Goal: Task Accomplishment & Management: Use online tool/utility

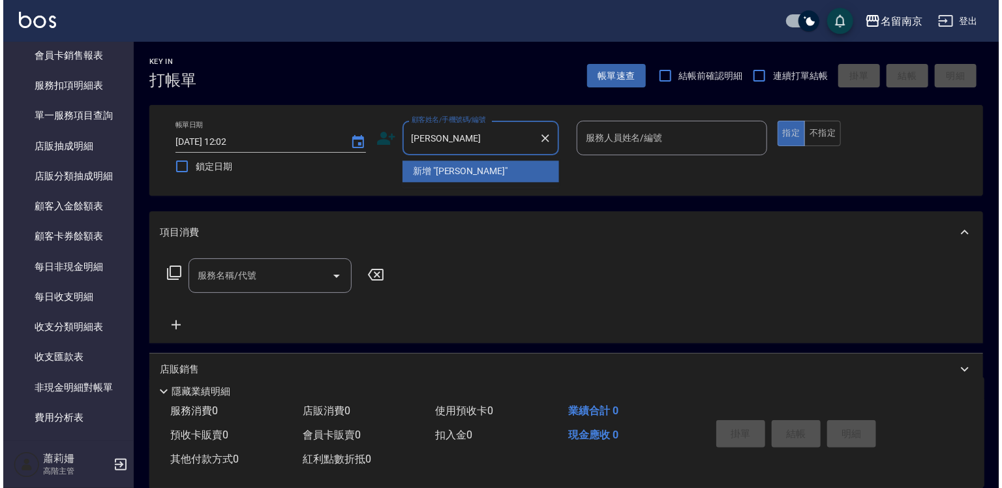
scroll to position [1566, 0]
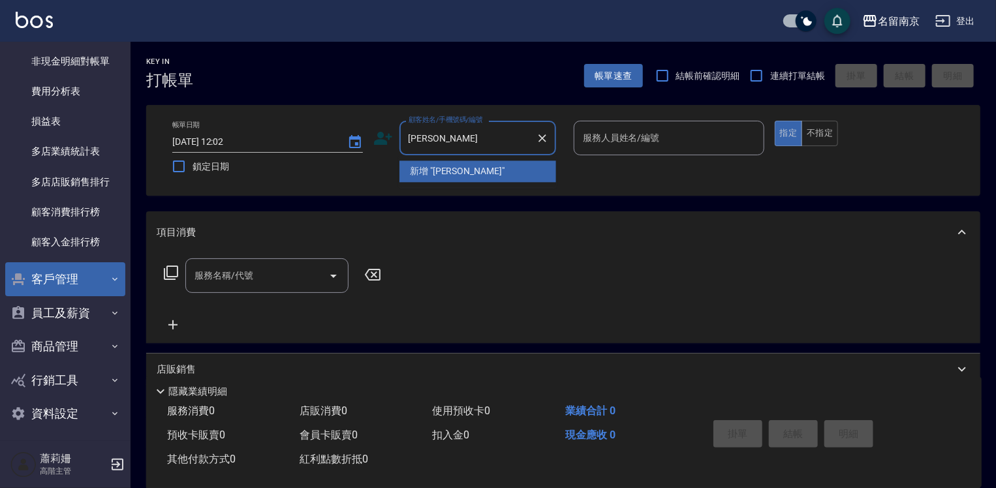
type input "[PERSON_NAME]"
click at [90, 278] on button "客戶管理" at bounding box center [65, 279] width 120 height 34
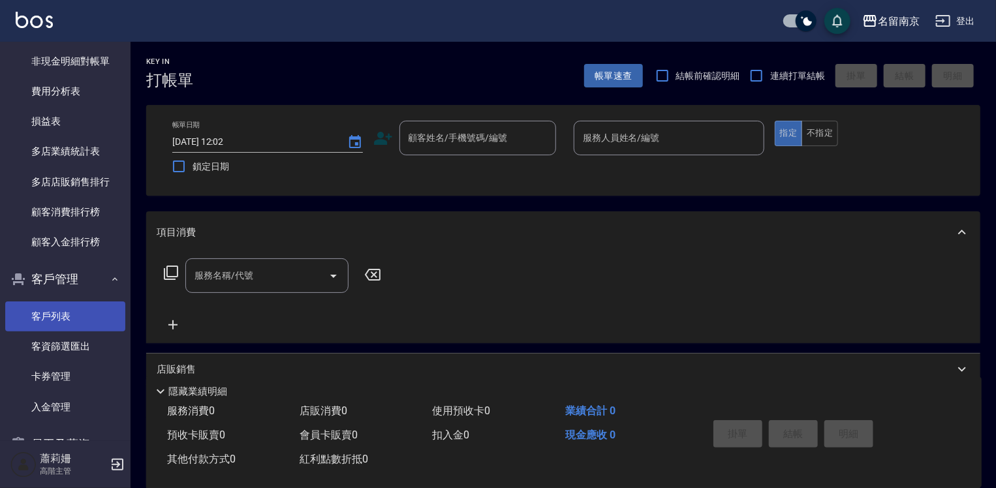
click at [70, 326] on link "客戶列表" at bounding box center [65, 316] width 120 height 30
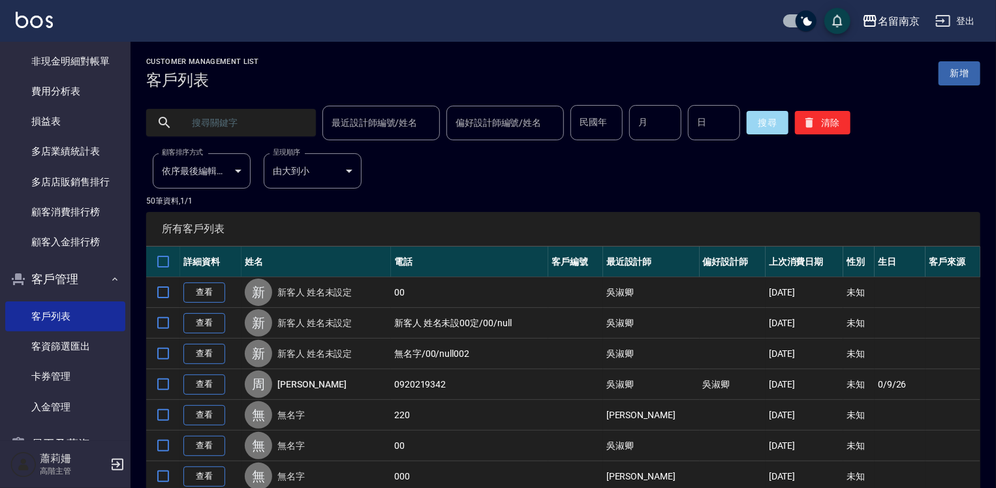
click at [295, 125] on input "text" at bounding box center [244, 122] width 123 height 35
type input "[PERSON_NAME]"
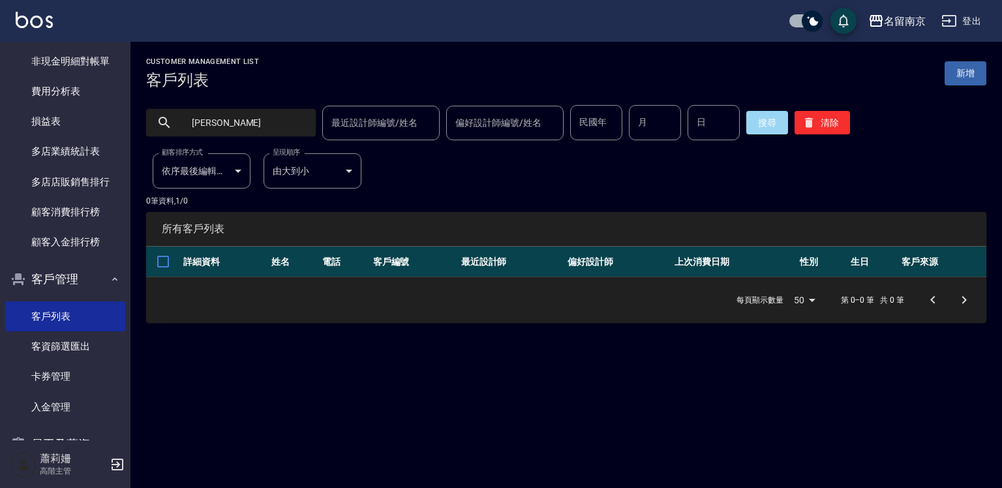
click at [356, 128] on input "最近設計師編號/姓名" at bounding box center [381, 123] width 106 height 23
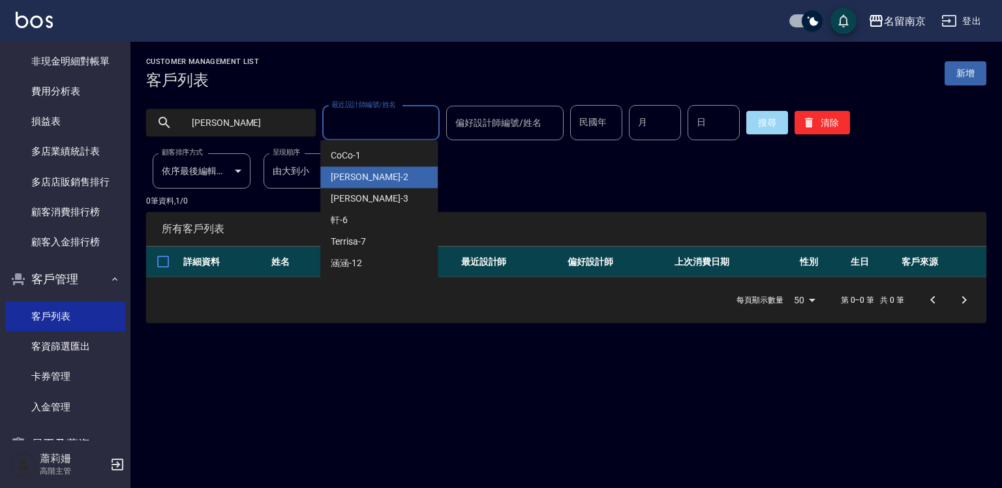
click at [365, 181] on div "[PERSON_NAME] -2" at bounding box center [378, 177] width 117 height 22
click at [389, 126] on input "[PERSON_NAME]-2" at bounding box center [371, 123] width 86 height 23
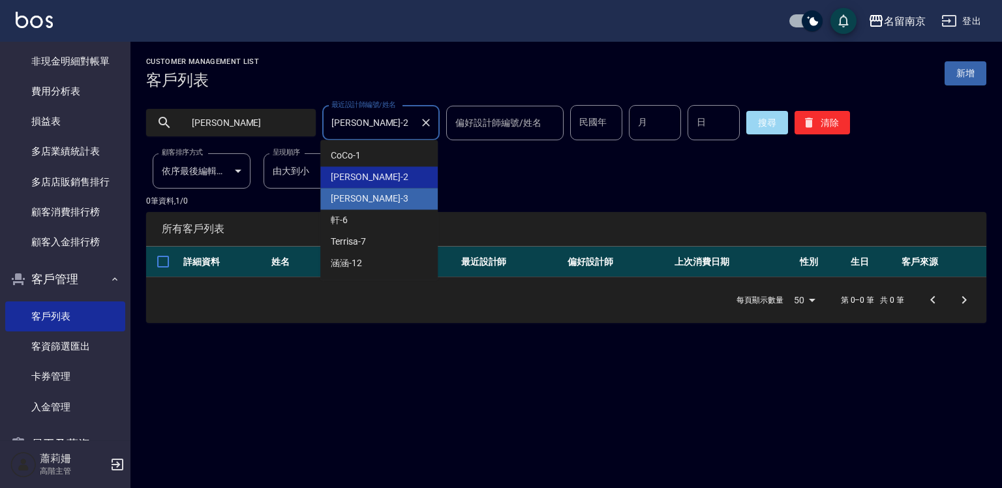
click at [378, 200] on div "[PERSON_NAME] -3" at bounding box center [378, 199] width 117 height 22
click at [382, 123] on input "[PERSON_NAME]-3" at bounding box center [371, 123] width 86 height 23
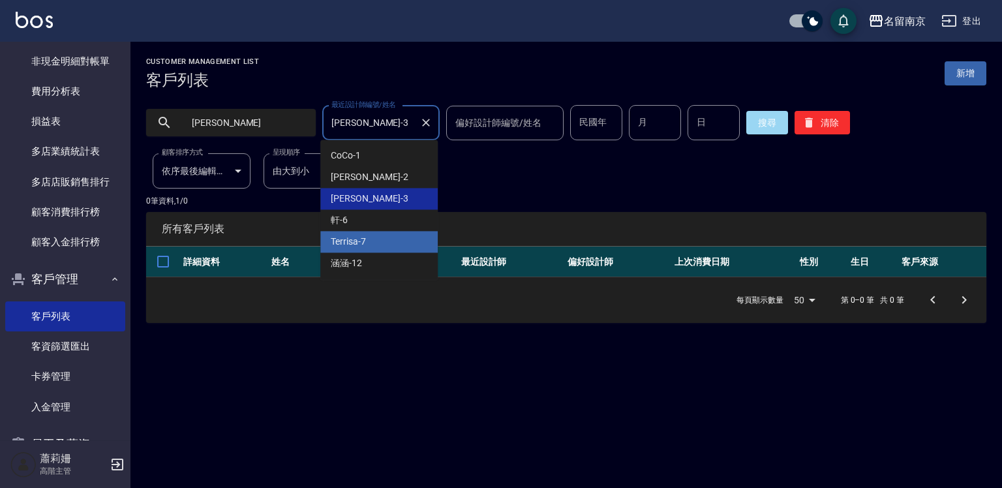
click at [368, 240] on div "Terrisa -7" at bounding box center [378, 242] width 117 height 22
type input "Terrisa-7"
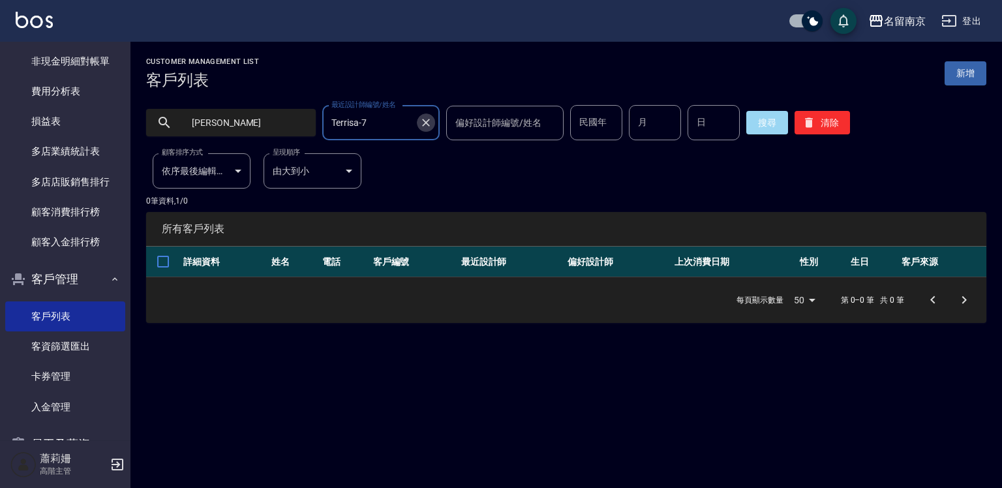
click at [420, 124] on icon "Clear" at bounding box center [426, 122] width 13 height 13
click at [273, 115] on input "[PERSON_NAME]" at bounding box center [244, 122] width 123 height 35
type input "周"
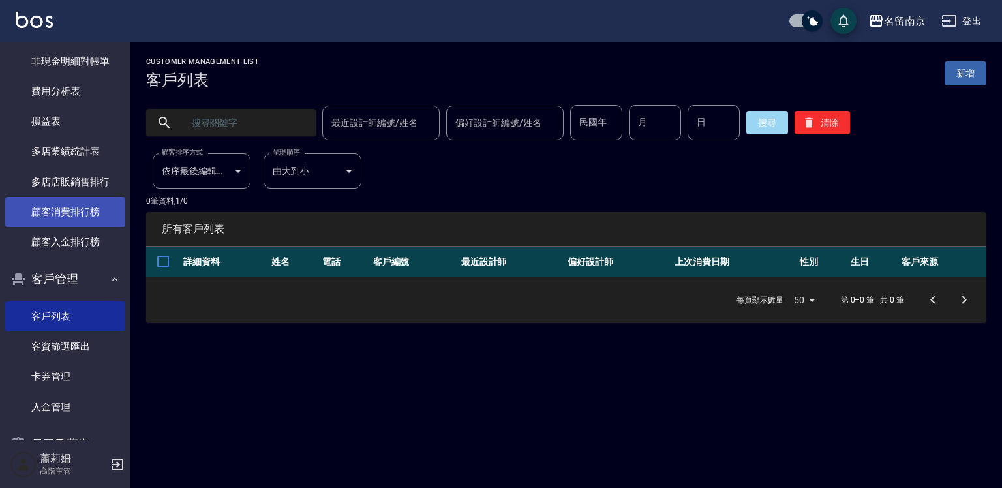
click at [71, 211] on link "顧客消費排行榜" at bounding box center [65, 212] width 120 height 30
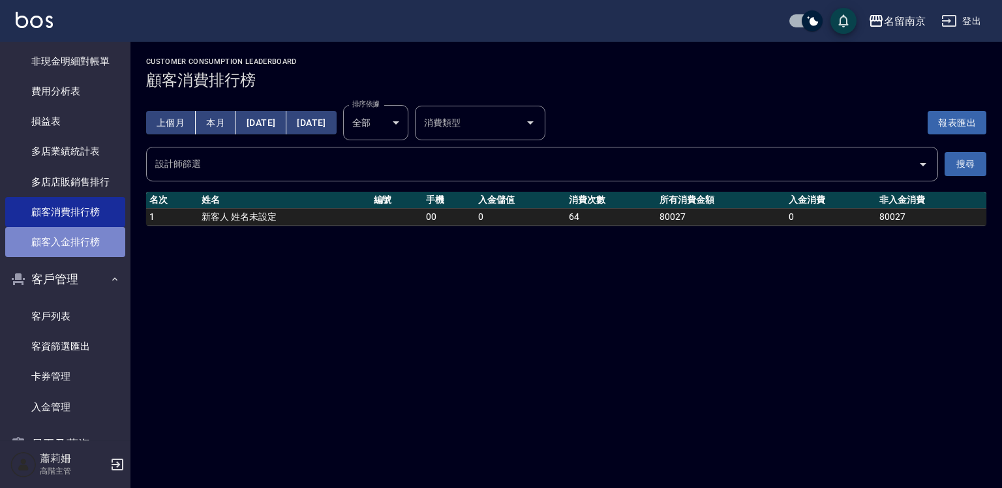
click at [89, 236] on link "顧客入金排行榜" at bounding box center [65, 242] width 120 height 30
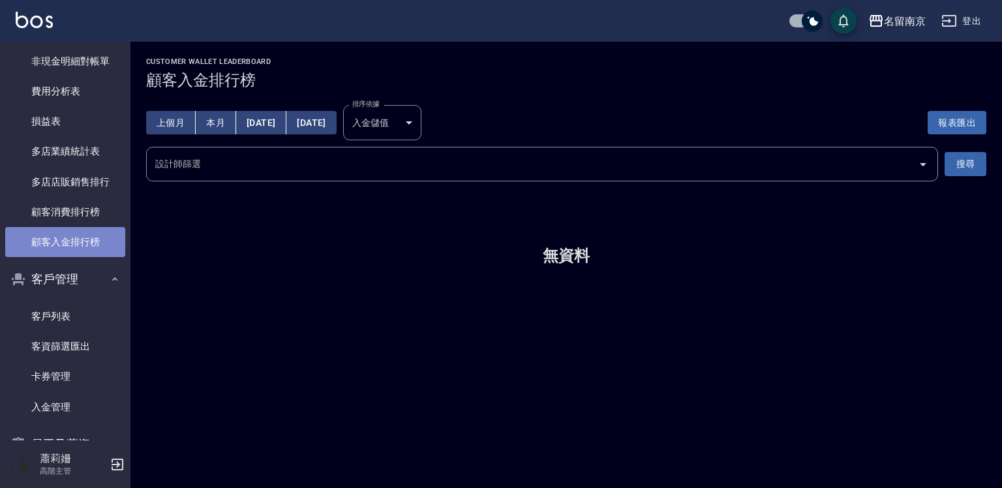
click at [91, 236] on link "顧客入金排行榜" at bounding box center [65, 242] width 120 height 30
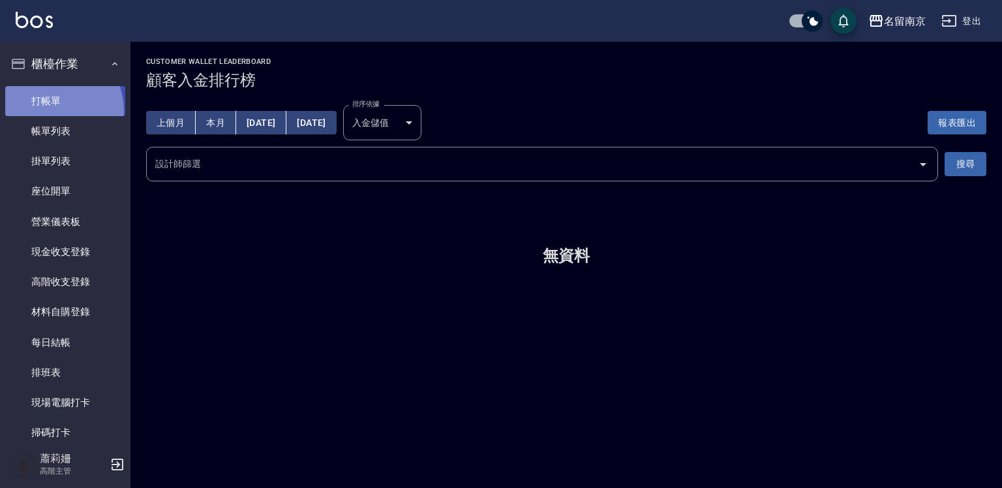
click at [44, 111] on link "打帳單" at bounding box center [65, 101] width 120 height 30
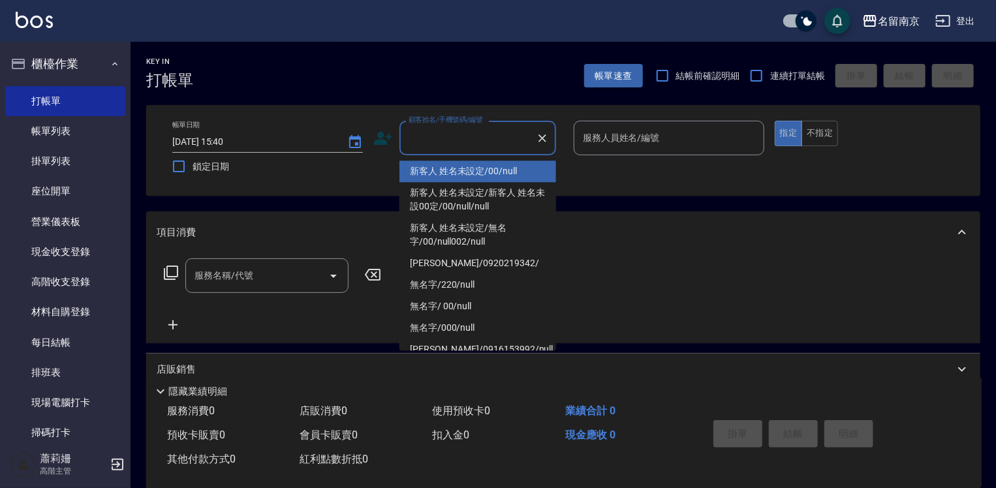
click at [449, 146] on input "顧客姓名/手機號碼/編號" at bounding box center [467, 138] width 125 height 23
click at [720, 139] on input "服務人員姓名/編號" at bounding box center [668, 138] width 179 height 23
click at [435, 144] on input "顧客姓名/手機號碼/編號" at bounding box center [467, 138] width 125 height 23
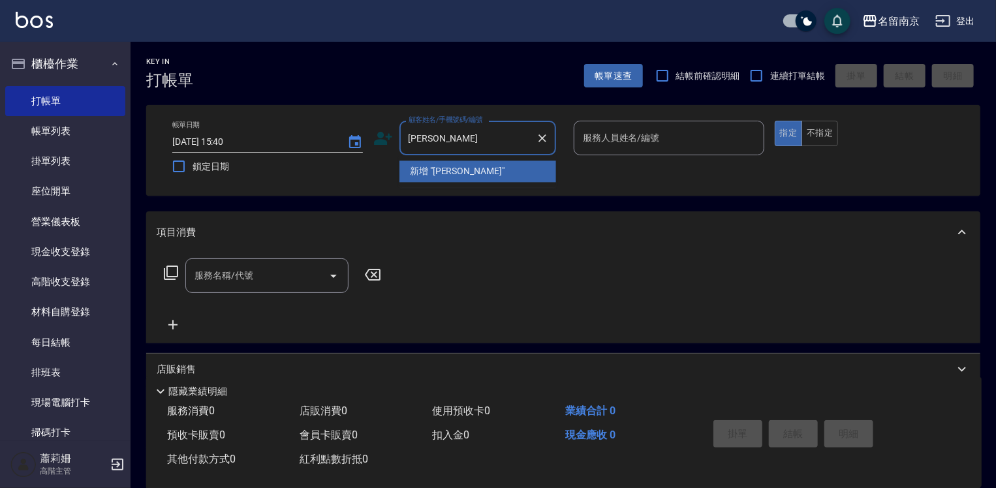
type input "[PERSON_NAME]"
click at [435, 144] on input "[PERSON_NAME]" at bounding box center [467, 138] width 125 height 23
